Goal: Check status: Check status

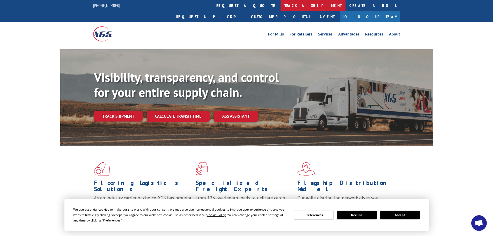
click at [280, 3] on link "track a shipment" at bounding box center [312, 5] width 65 height 11
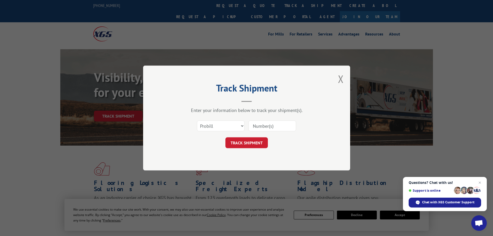
click at [269, 124] on input at bounding box center [272, 125] width 48 height 11
click at [246, 125] on div "Select category... Probill BOL PO" at bounding box center [246, 125] width 155 height 17
click at [236, 124] on select "Select category... Probill BOL PO" at bounding box center [221, 125] width 48 height 11
click at [197, 120] on select "Select category... Probill BOL PO" at bounding box center [221, 125] width 48 height 11
click at [268, 122] on input at bounding box center [272, 125] width 48 height 11
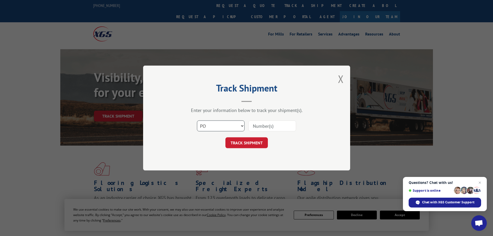
click at [221, 129] on select "Select category... Probill BOL PO" at bounding box center [221, 125] width 48 height 11
select select "probill"
click at [197, 120] on select "Select category... Probill BOL PO" at bounding box center [221, 125] width 48 height 11
click at [265, 124] on input at bounding box center [272, 125] width 48 height 11
type input "14994854"
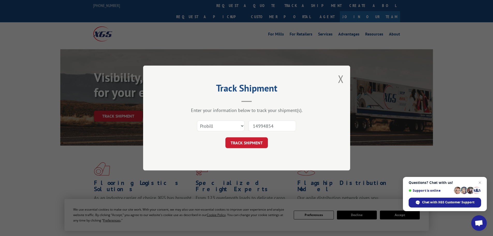
click button "TRACK SHIPMENT" at bounding box center [246, 142] width 42 height 11
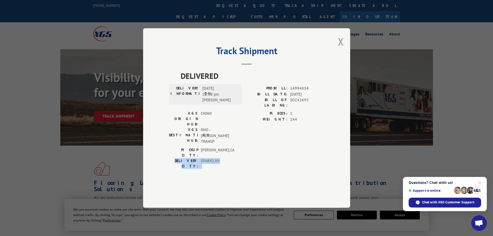
drag, startPoint x: 228, startPoint y: 151, endPoint x: 155, endPoint y: 155, distance: 72.8
click at [155, 155] on div "Track Shipment DELIVERED DELIVERY INFORMATION: [DATE] 12:00 pm [PERSON_NAME]: 1…" at bounding box center [246, 117] width 207 height 179
click at [234, 158] on div "DELIVERED DELIVERY INFORMATION: [DATE] 12:00 pm [PERSON_NAME]: 14994854 BILL DA…" at bounding box center [246, 127] width 155 height 115
drag, startPoint x: 227, startPoint y: 151, endPoint x: 159, endPoint y: 152, distance: 68.0
click at [159, 152] on div "Track Shipment DELIVERED DELIVERY INFORMATION: [DATE] 12:00 pm [PERSON_NAME]: 1…" at bounding box center [246, 117] width 207 height 179
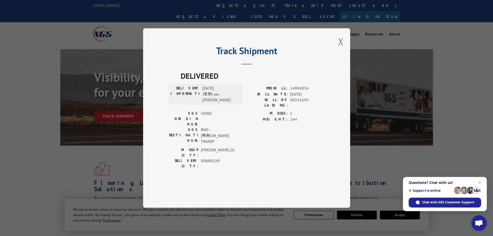
click at [227, 147] on span "[PERSON_NAME] , [GEOGRAPHIC_DATA]" at bounding box center [218, 152] width 35 height 11
drag, startPoint x: 222, startPoint y: 155, endPoint x: 155, endPoint y: 156, distance: 67.3
click at [154, 158] on div "Track Shipment DELIVERED DELIVERY INFORMATION: [DATE] 12:00 pm [PERSON_NAME]: 1…" at bounding box center [246, 117] width 207 height 179
click at [209, 166] on div "DELIVERED DELIVERY INFORMATION: [DATE] 12:00 pm [PERSON_NAME]: 14994854 BILL DA…" at bounding box center [246, 127] width 155 height 115
click at [343, 48] on button "Close modal" at bounding box center [341, 42] width 6 height 14
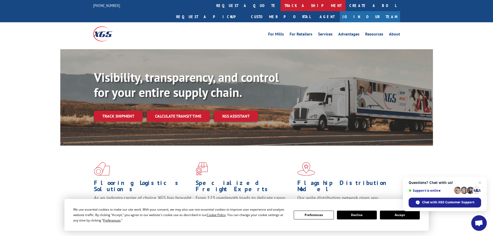
click at [280, 5] on link "track a shipment" at bounding box center [312, 5] width 65 height 11
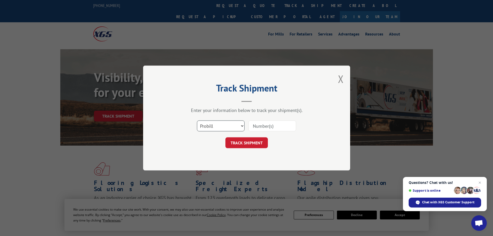
click at [228, 130] on select "Select category... Probill BOL PO" at bounding box center [221, 125] width 48 height 11
click at [197, 120] on select "Select category... Probill BOL PO" at bounding box center [221, 125] width 48 height 11
click at [279, 122] on input at bounding box center [272, 125] width 48 height 11
drag, startPoint x: 264, startPoint y: 124, endPoint x: 253, endPoint y: 128, distance: 11.9
click at [253, 128] on input at bounding box center [272, 125] width 48 height 11
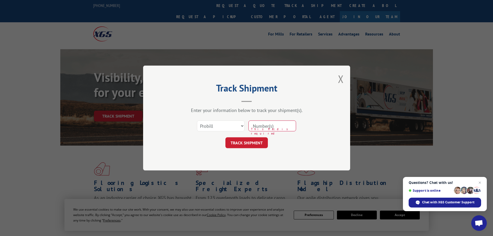
paste input "14994854"
type input "14994854"
click button "TRACK SHIPMENT" at bounding box center [246, 142] width 42 height 11
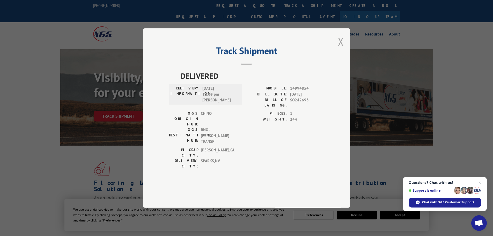
click at [342, 48] on button "Close modal" at bounding box center [341, 42] width 6 height 14
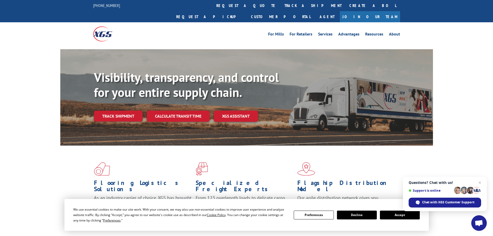
click at [404, 216] on button "Accept" at bounding box center [400, 214] width 40 height 9
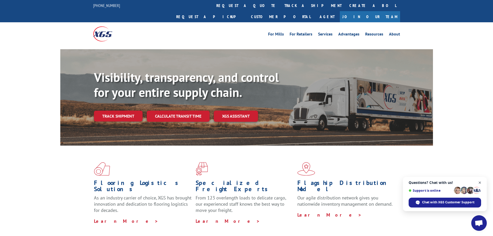
click at [478, 183] on span "Close chat" at bounding box center [479, 182] width 6 height 6
